Goal: Task Accomplishment & Management: Complete application form

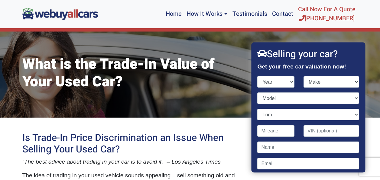
select select "2016"
click at [258, 76] on select "Year [DATE] 2024 2023 2022 2021 2020 2019 2018 2017 2016 2015 2014 2013 2012 20…" at bounding box center [276, 81] width 37 height 11
click at [328, 83] on select "Make Acura Alfa Romeo Aston [PERSON_NAME] Audi Bentley BMW Buick Cadillac Chevr…" at bounding box center [332, 81] width 56 height 11
select select "Chevrolet"
click at [304, 76] on select "Make Acura Alfa Romeo Aston [PERSON_NAME] Audi Bentley BMW Buick Cadillac Chevr…" at bounding box center [332, 81] width 56 height 11
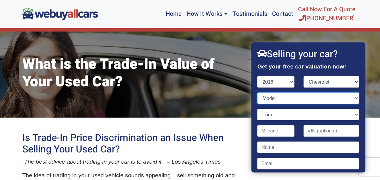
click at [321, 97] on select "Model" at bounding box center [309, 97] width 102 height 11
click at [351, 97] on select "Model Camaro City Express [US_STATE] Corvette Cruze Cruze Limited Equinox Expre…" at bounding box center [309, 97] width 102 height 11
click at [352, 99] on select "Model Camaro City Express [US_STATE] Corvette Cruze Cruze Limited Equinox Expre…" at bounding box center [309, 97] width 102 height 11
select select "Malibu"
click at [258, 92] on select "Model Camaro City Express [US_STATE] Corvette Cruze Cruze Limited Equinox Expre…" at bounding box center [309, 97] width 102 height 11
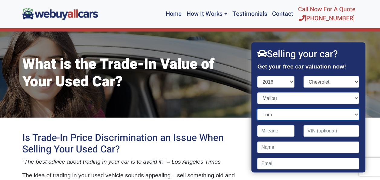
click at [351, 114] on select "Trim Hybrid 4dr Sedan (1.8L 4cyl gas/electric hybrid DD) L 4dr Sedan (1.5L 4cyl…" at bounding box center [309, 114] width 102 height 11
select select "L 4dr Sedan (1.5L 4cyl Turbo)"
click at [258, 109] on select "Trim Hybrid 4dr Sedan (1.8L 4cyl gas/electric hybrid DD) L 4dr Sedan (1.5L 4cyl…" at bounding box center [309, 114] width 102 height 11
click at [280, 128] on input "Contact form" at bounding box center [276, 130] width 37 height 11
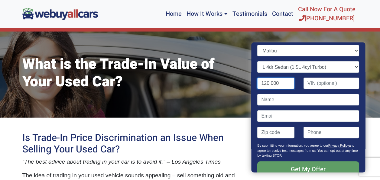
scroll to position [47, 0]
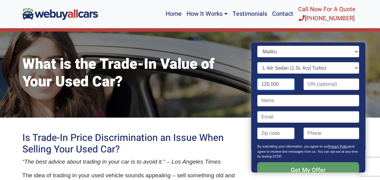
type input "120,000"
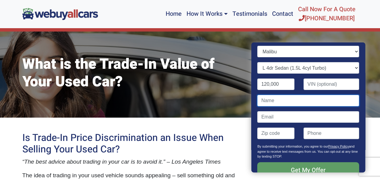
click at [315, 99] on input "Contact form" at bounding box center [309, 100] width 102 height 11
click at [318, 99] on input "[PERSON_NAME]" at bounding box center [309, 100] width 102 height 11
click at [317, 100] on input "[PERSON_NAME]" at bounding box center [309, 100] width 102 height 11
click at [304, 100] on input "[PERSON_NAME]" at bounding box center [309, 100] width 102 height 11
type input "[PERSON_NAME]"
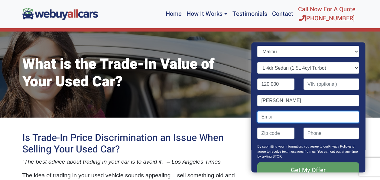
click at [302, 118] on input "Contact form" at bounding box center [309, 116] width 102 height 11
type input "[EMAIL_ADDRESS][DOMAIN_NAME]"
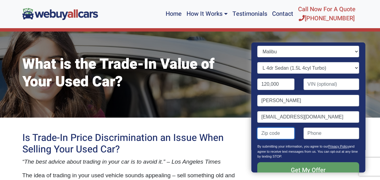
click at [270, 135] on input "Contact form" at bounding box center [276, 132] width 37 height 11
type input "08094"
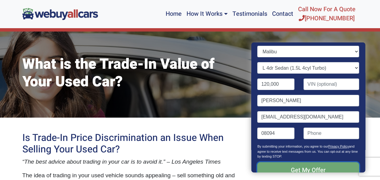
click at [311, 168] on input "Get My Offer" at bounding box center [309, 170] width 102 height 16
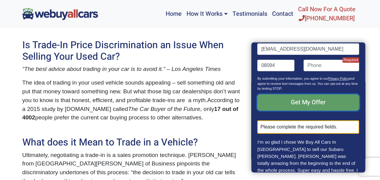
scroll to position [131, 0]
